Goal: Task Accomplishment & Management: Manage account settings

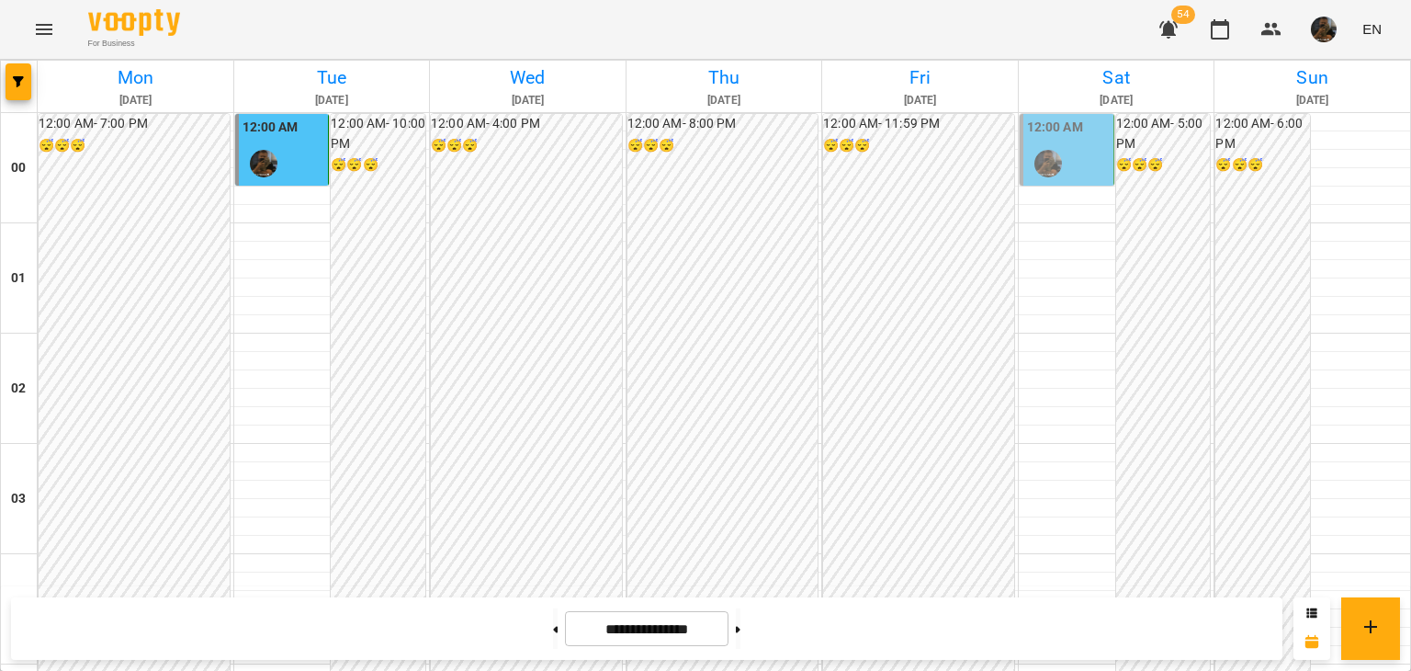
scroll to position [1929, 0]
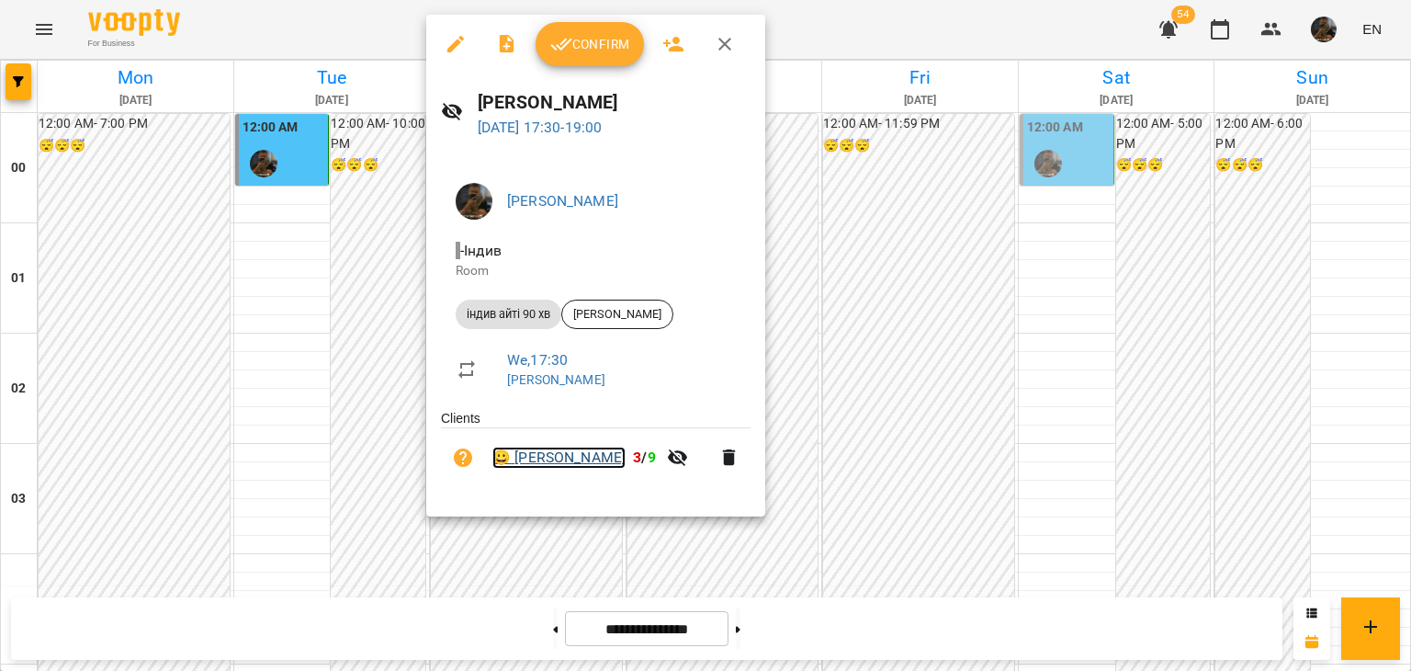
click at [564, 453] on link "😀 [PERSON_NAME]" at bounding box center [558, 457] width 133 height 22
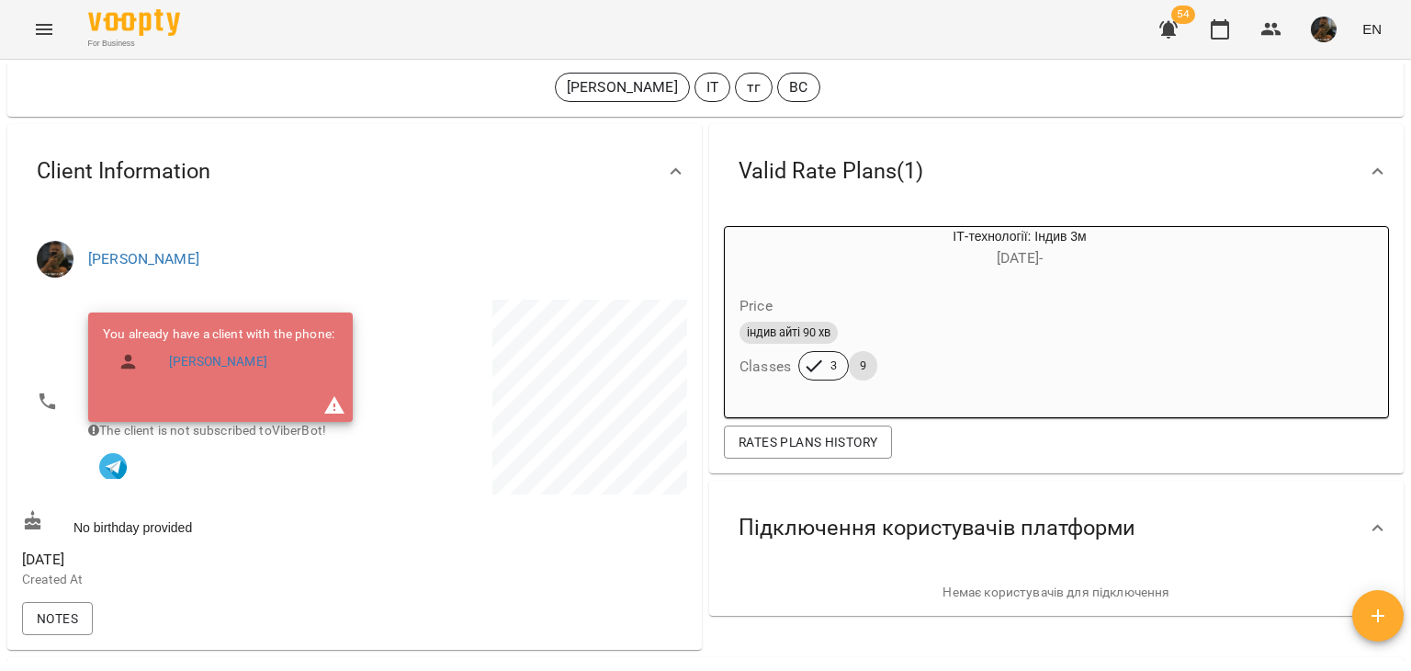
scroll to position [92, 0]
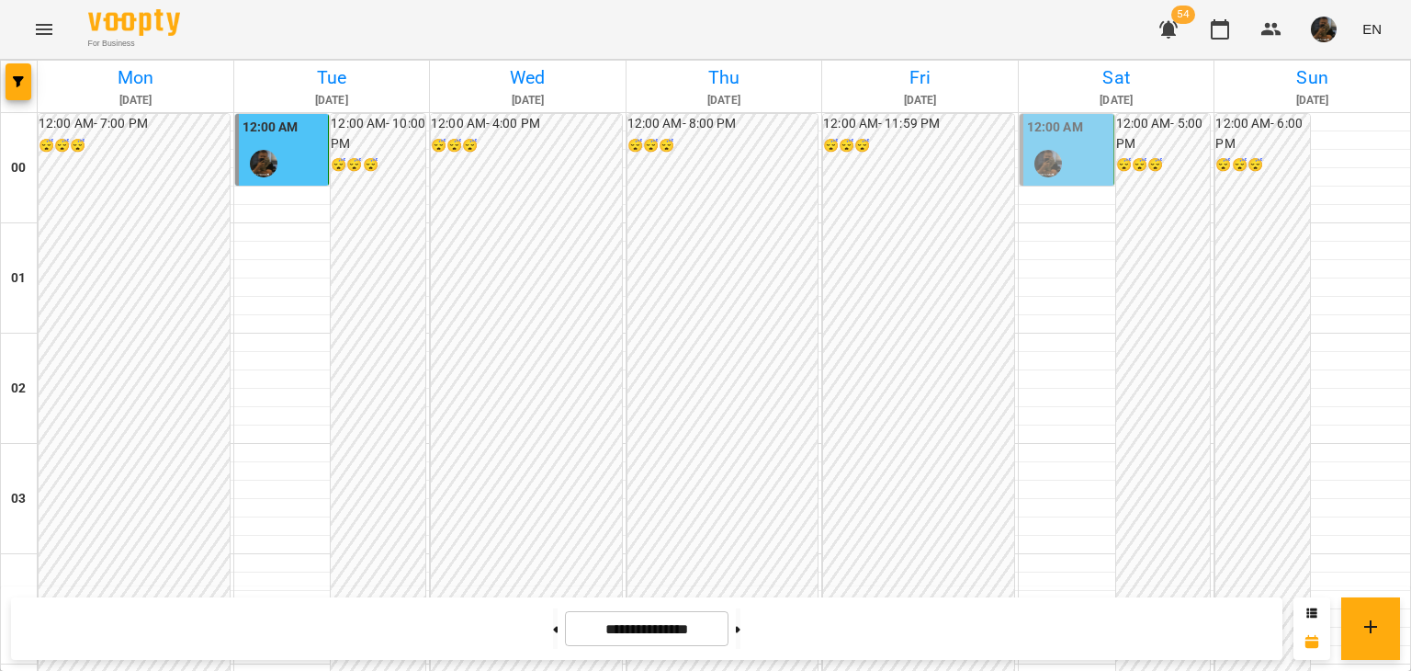
scroll to position [1711, 0]
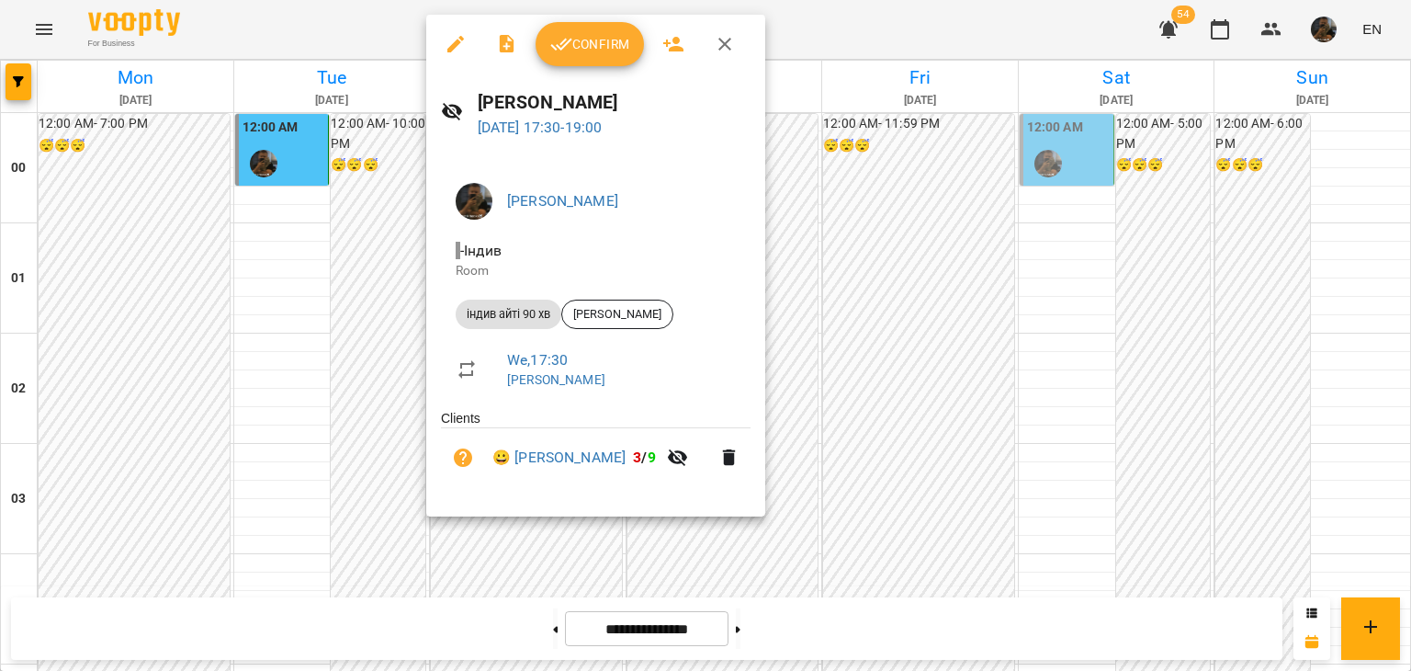
click at [271, 428] on div at bounding box center [705, 335] width 1411 height 671
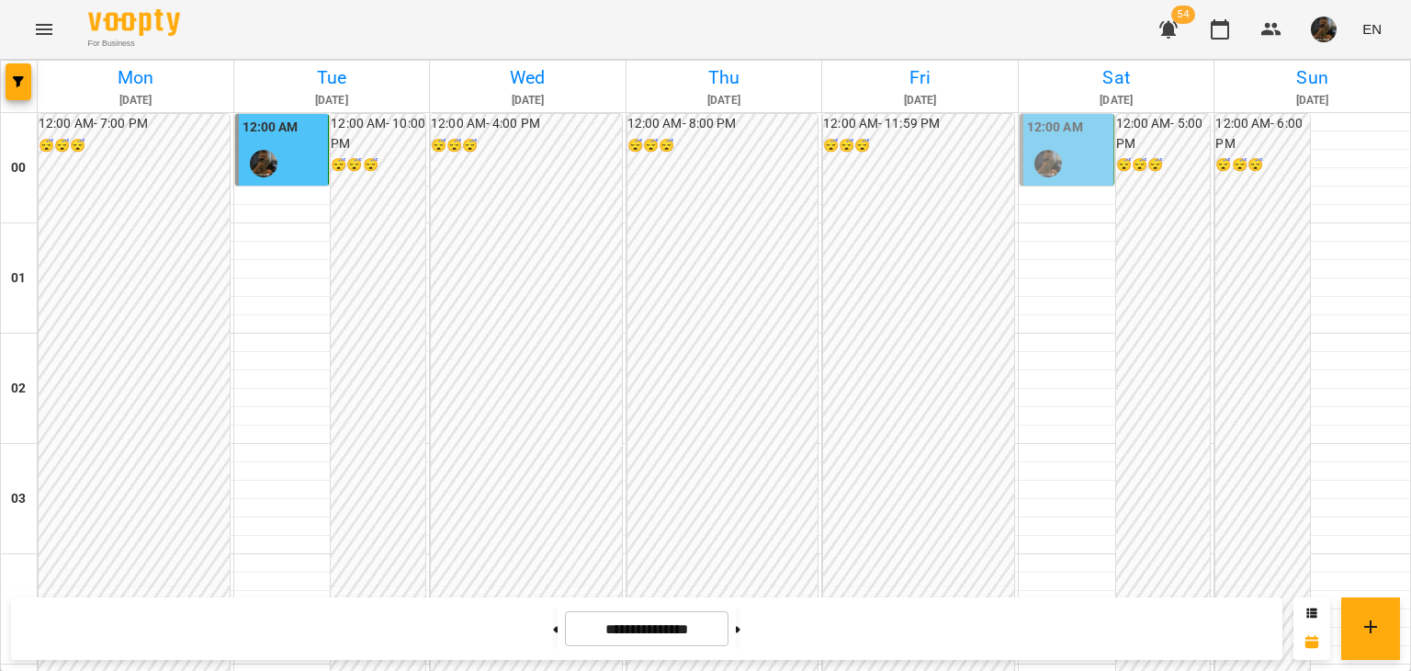
scroll to position [1895, 0]
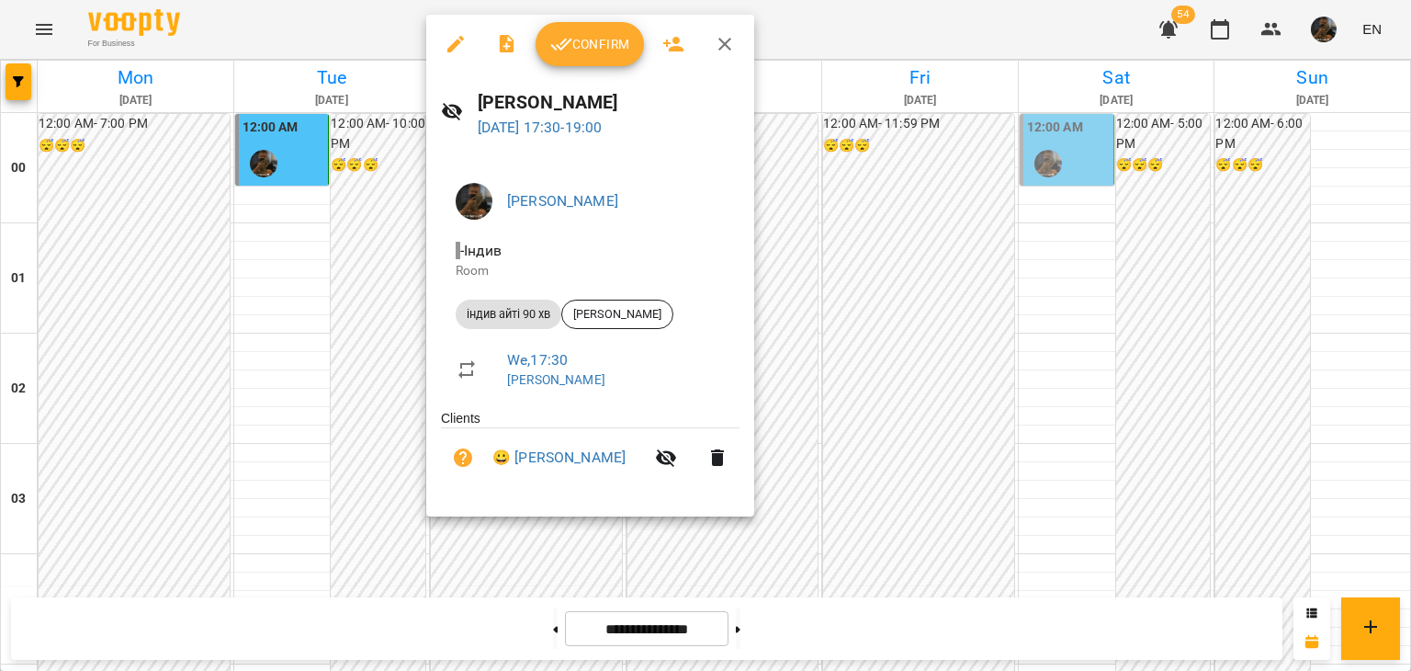
click at [554, 46] on icon "button" at bounding box center [561, 45] width 21 height 12
